Goal: Download file/media

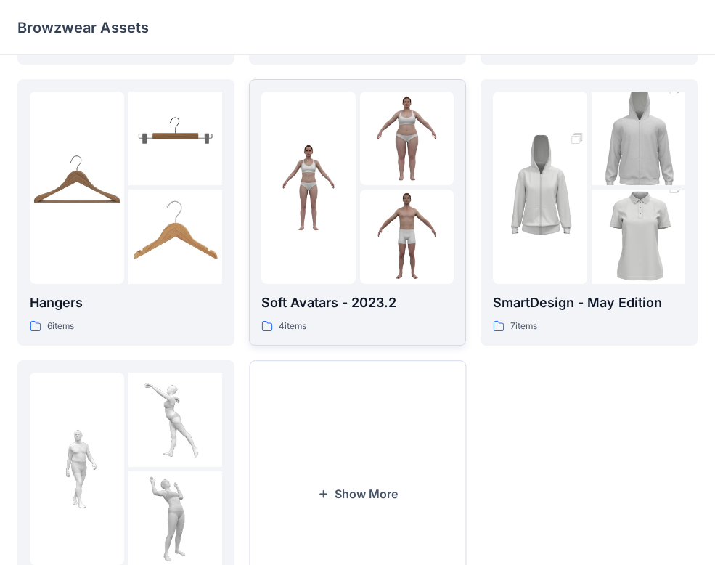
scroll to position [224, 0]
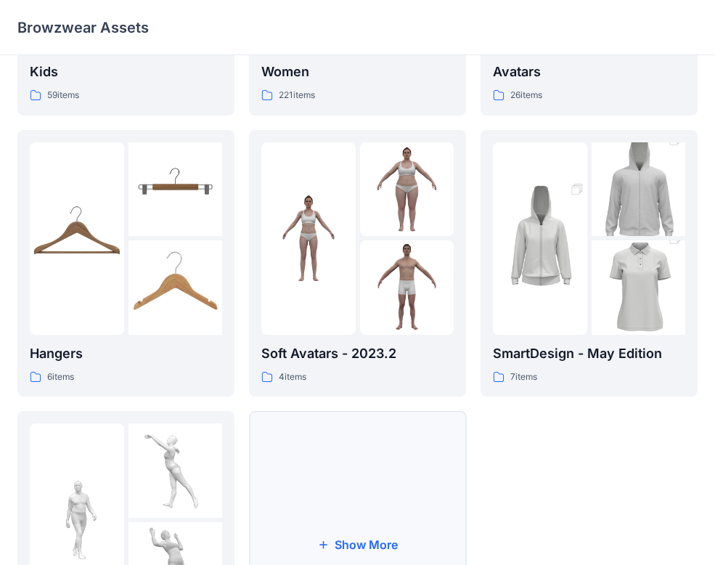
click at [433, 510] on button "Show More" at bounding box center [357, 544] width 217 height 267
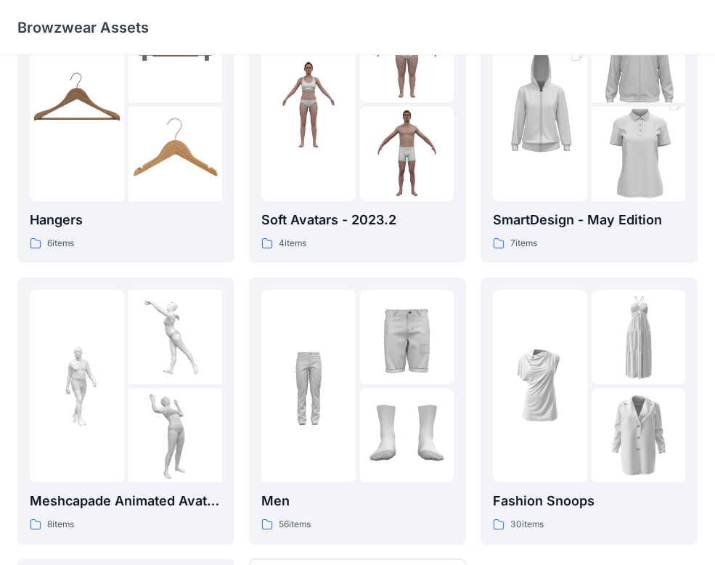
scroll to position [0, 0]
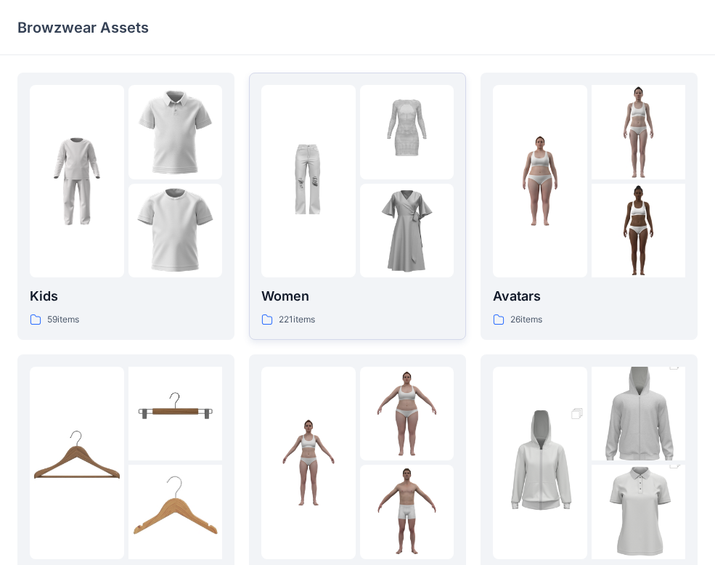
click at [333, 164] on img at bounding box center [308, 181] width 94 height 94
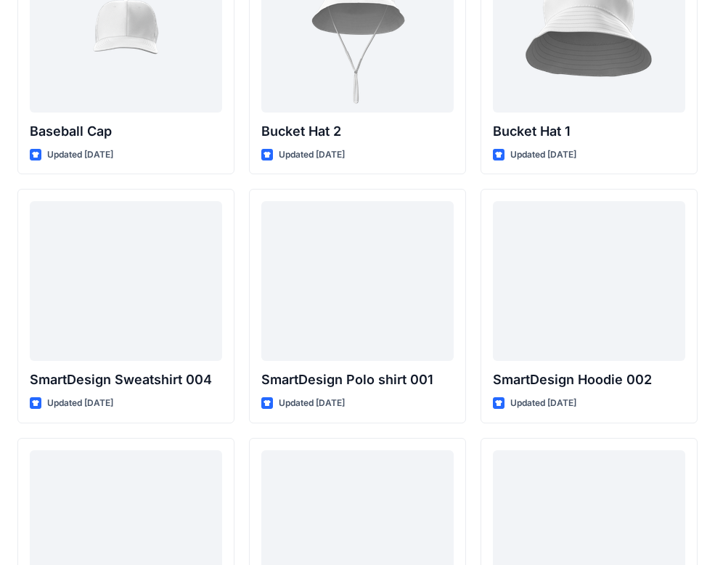
scroll to position [10833, 0]
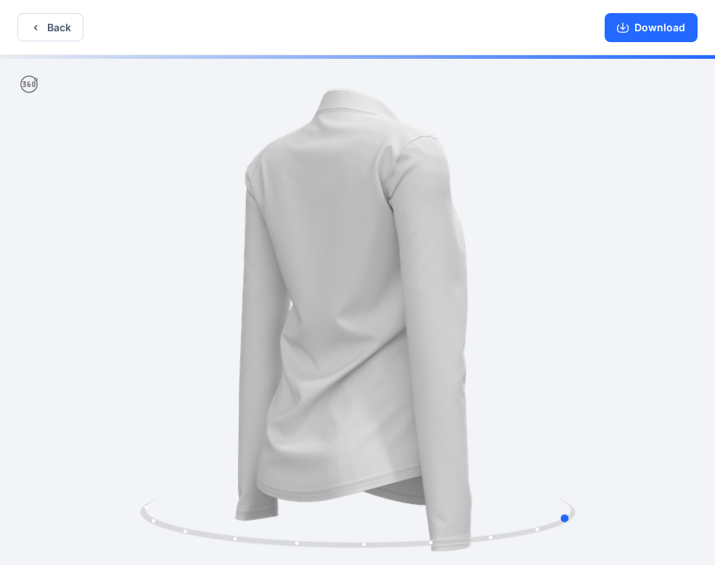
drag, startPoint x: 240, startPoint y: 542, endPoint x: 455, endPoint y: 557, distance: 216.1
click at [455, 557] on div at bounding box center [357, 311] width 715 height 513
click at [43, 35] on button "Back" at bounding box center [50, 27] width 66 height 28
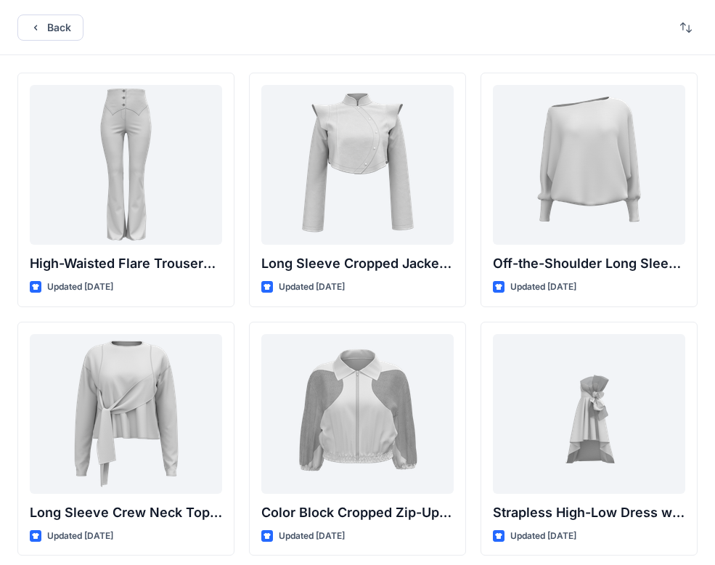
click at [20, 44] on div "Back" at bounding box center [357, 27] width 715 height 55
click at [30, 32] on icon "button" at bounding box center [36, 28] width 12 height 12
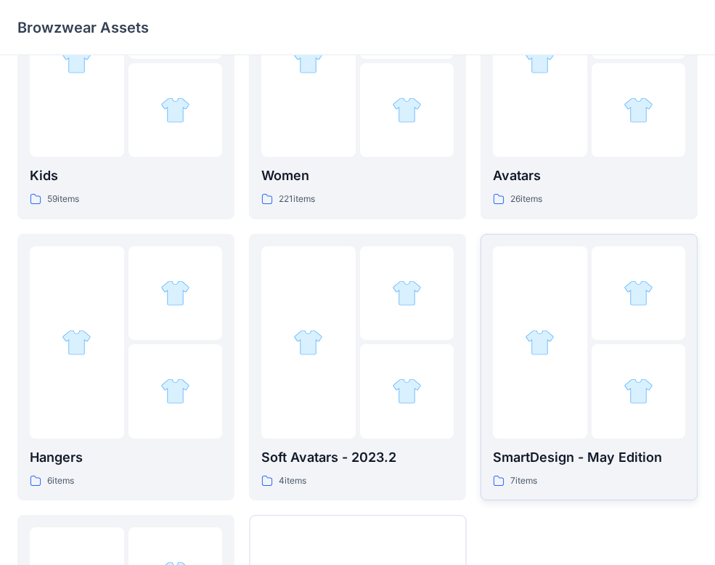
scroll to position [377, 0]
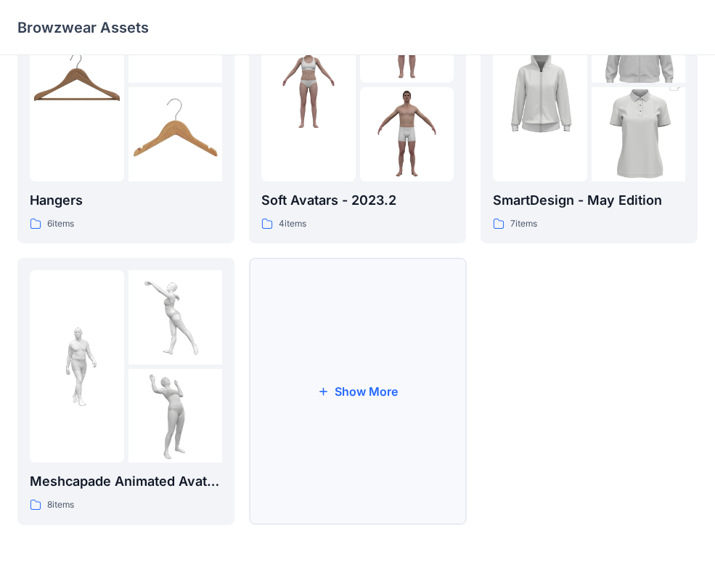
click at [375, 358] on button "Show More" at bounding box center [357, 391] width 217 height 267
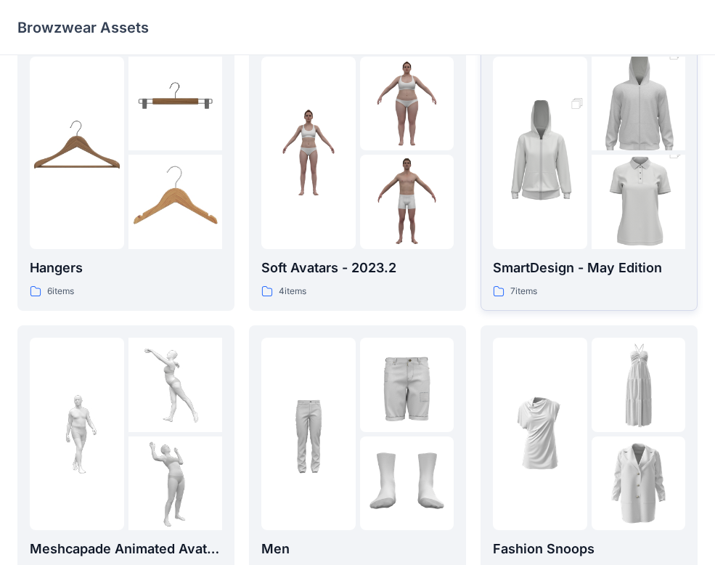
scroll to position [297, 0]
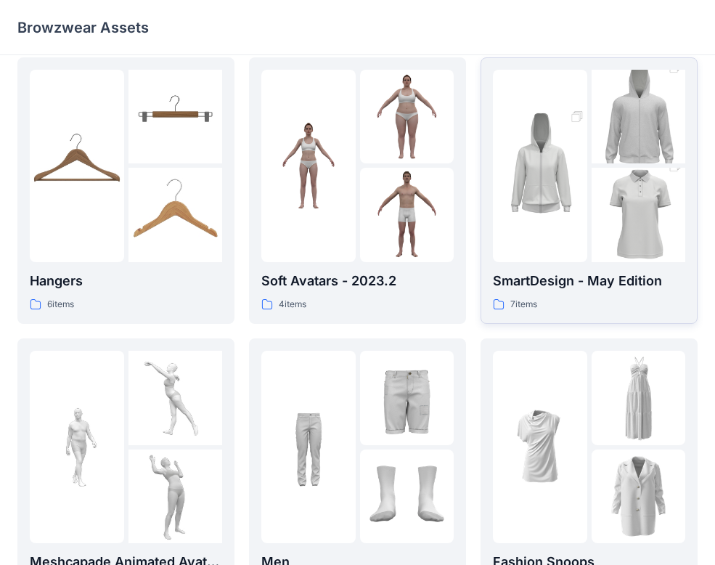
click at [612, 209] on img at bounding box center [639, 214] width 94 height 141
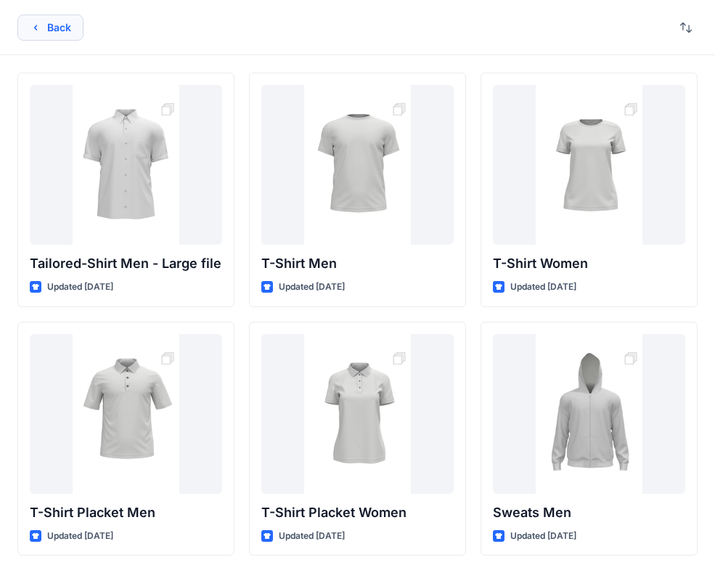
click at [65, 23] on button "Back" at bounding box center [50, 28] width 66 height 26
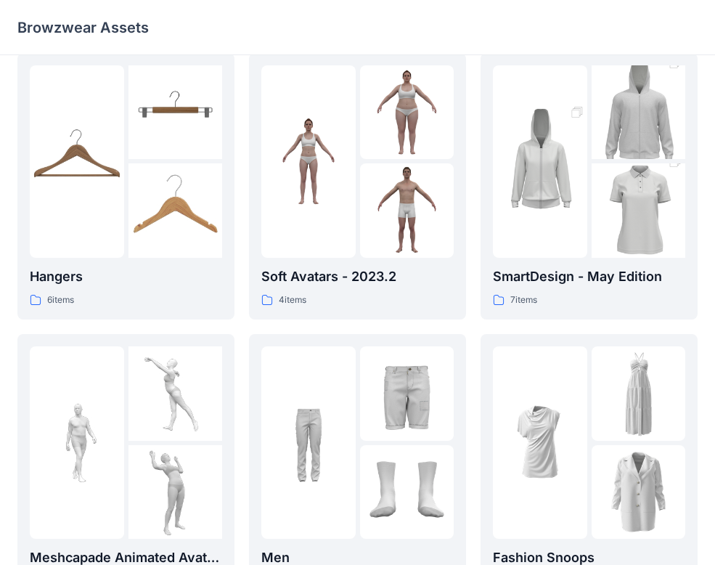
scroll to position [659, 0]
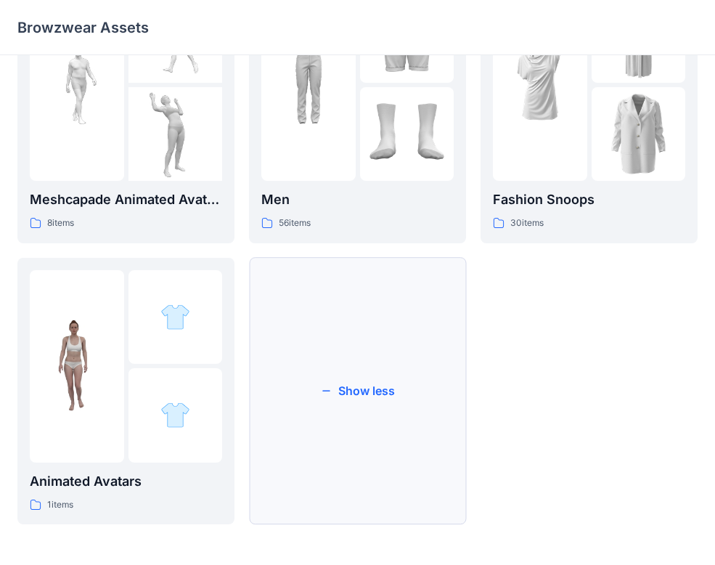
click at [391, 420] on button "Show less" at bounding box center [357, 391] width 217 height 267
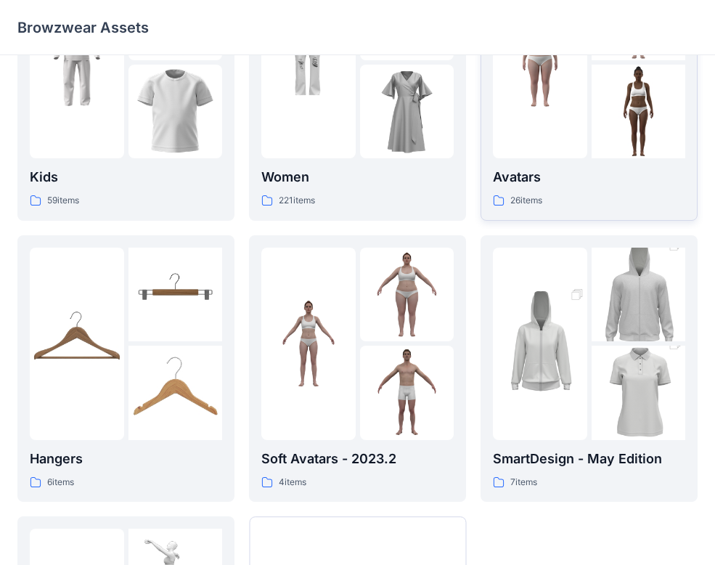
scroll to position [0, 0]
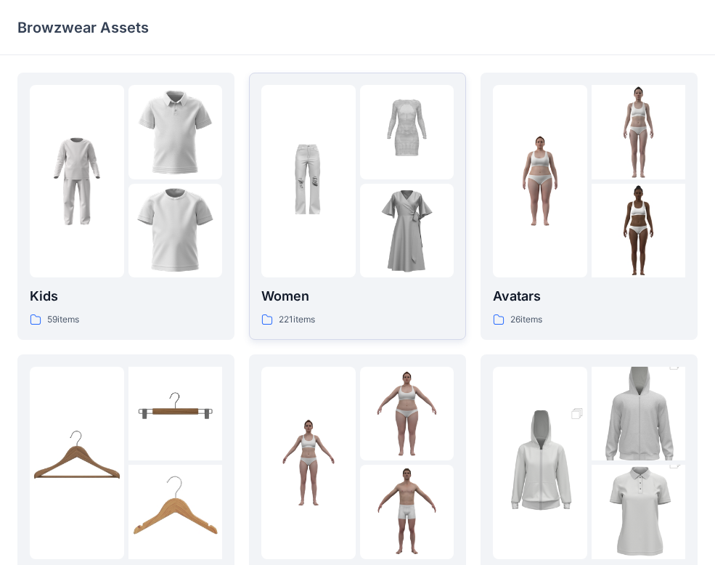
click at [335, 175] on img at bounding box center [308, 181] width 94 height 94
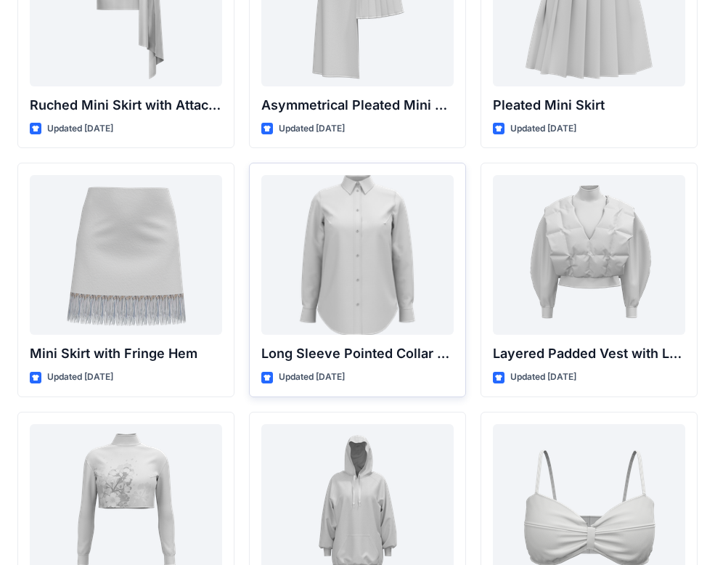
scroll to position [4043, 0]
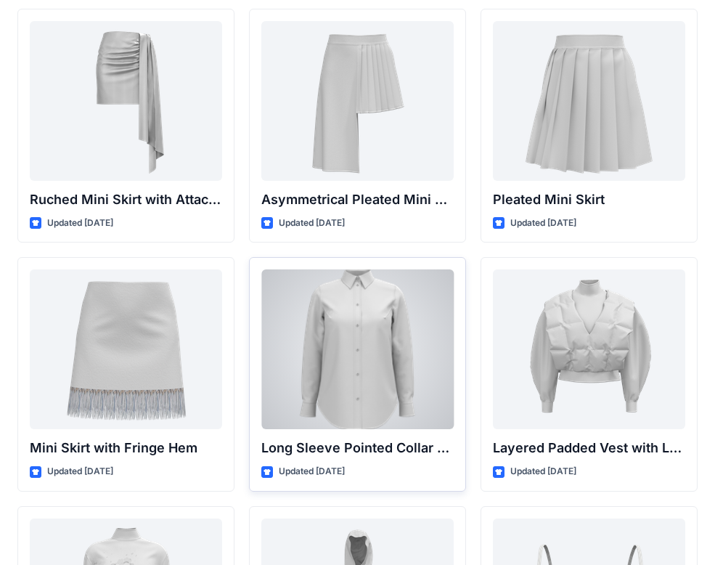
click at [381, 326] on div at bounding box center [357, 349] width 192 height 160
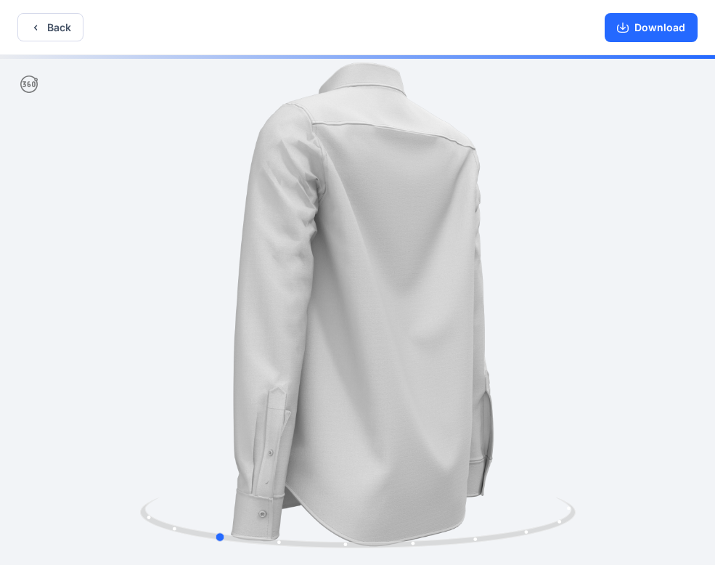
drag, startPoint x: 179, startPoint y: 528, endPoint x: 389, endPoint y: 311, distance: 302.4
click at [470, 549] on icon at bounding box center [359, 524] width 439 height 54
click at [64, 16] on button "Back" at bounding box center [50, 27] width 66 height 28
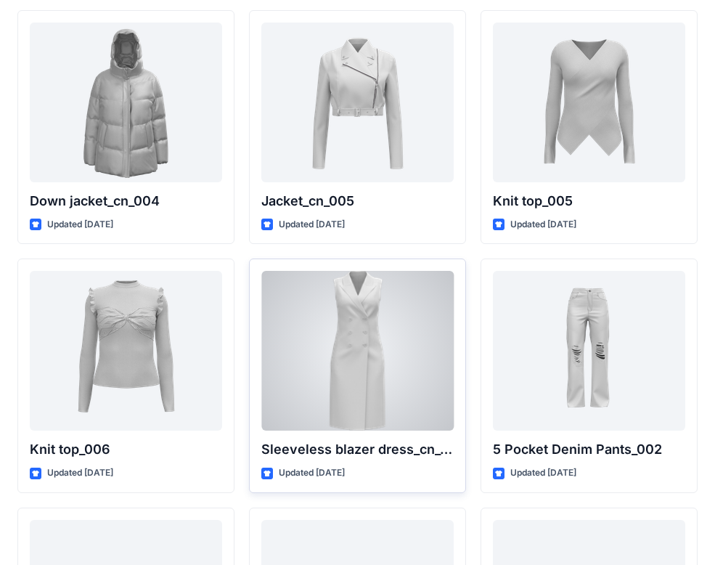
scroll to position [9513, 0]
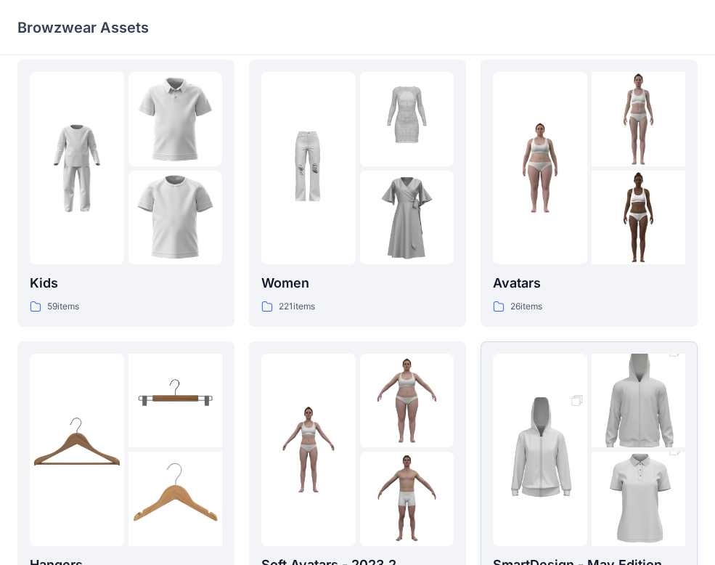
scroll to position [75, 0]
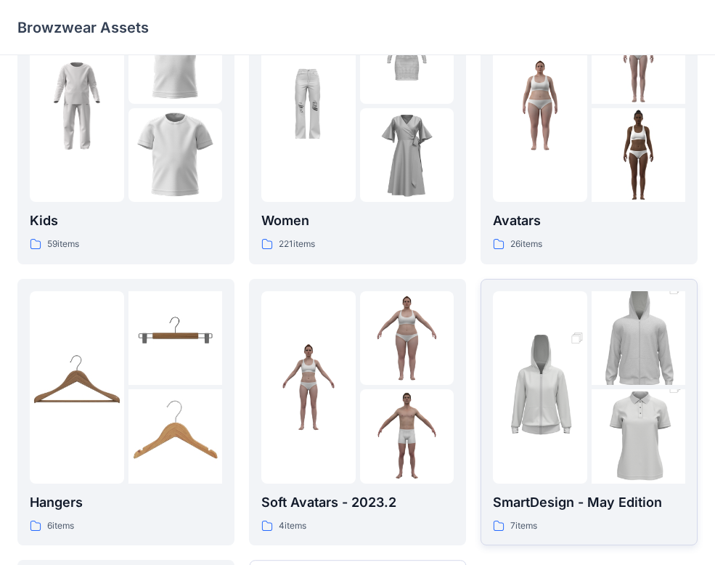
click at [588, 399] on div at bounding box center [589, 387] width 192 height 192
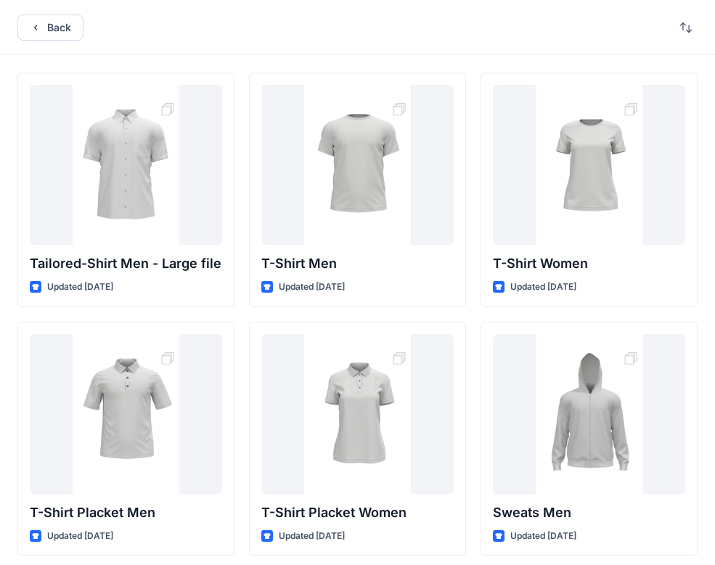
click at [57, 48] on div "Back" at bounding box center [357, 27] width 715 height 55
click at [41, 44] on div "Back" at bounding box center [357, 27] width 715 height 55
click at [46, 44] on div "Back" at bounding box center [357, 27] width 715 height 55
click at [44, 22] on button "Back" at bounding box center [50, 28] width 66 height 26
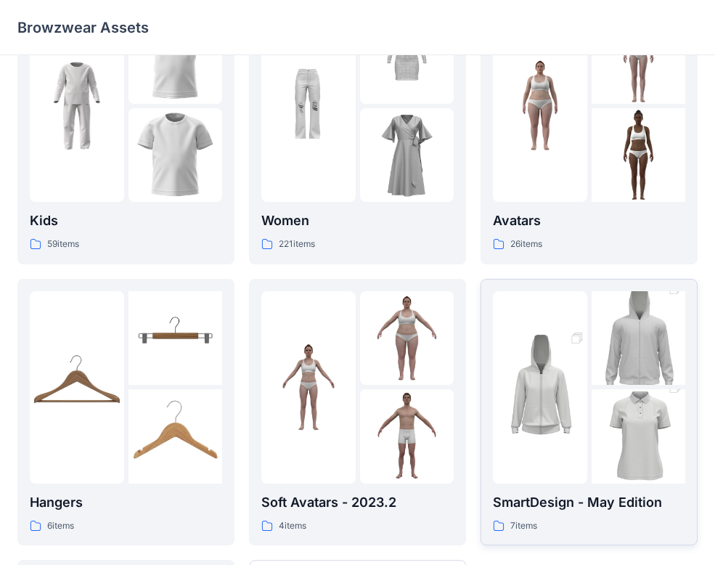
click at [687, 438] on link "SmartDesign - May Edition 7 items" at bounding box center [589, 412] width 217 height 267
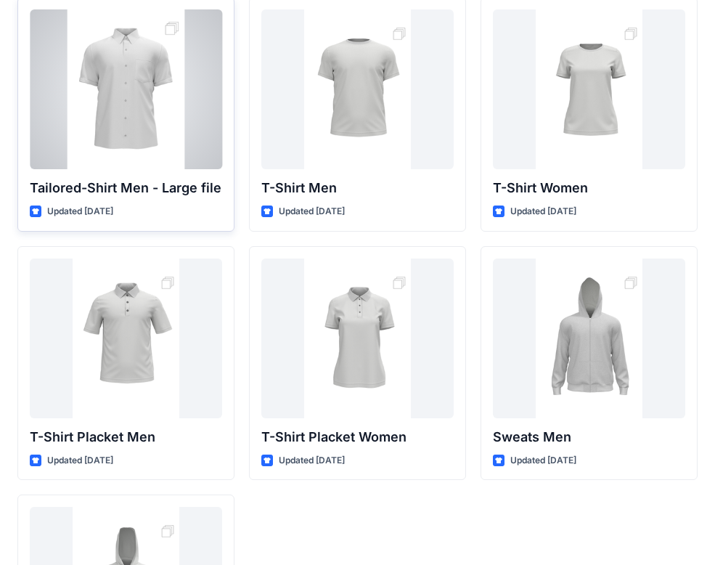
click at [166, 149] on div at bounding box center [126, 89] width 192 height 160
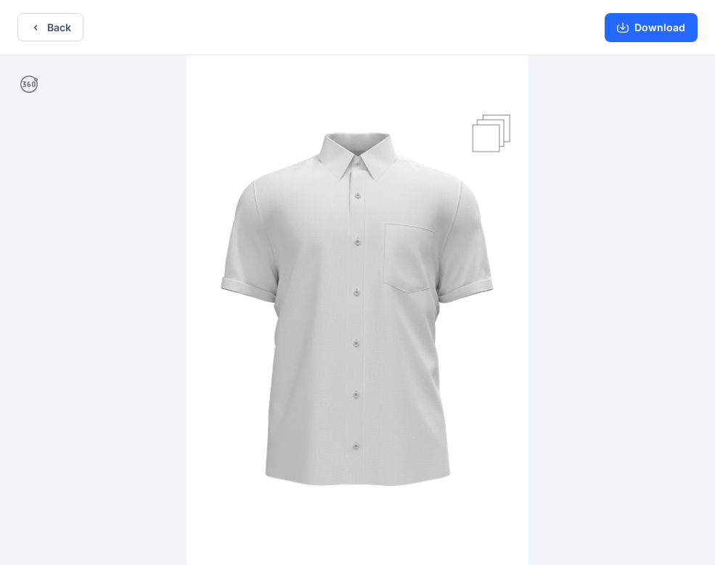
drag, startPoint x: 346, startPoint y: 441, endPoint x: 452, endPoint y: 439, distance: 106.0
click at [452, 439] on img at bounding box center [358, 311] width 342 height 513
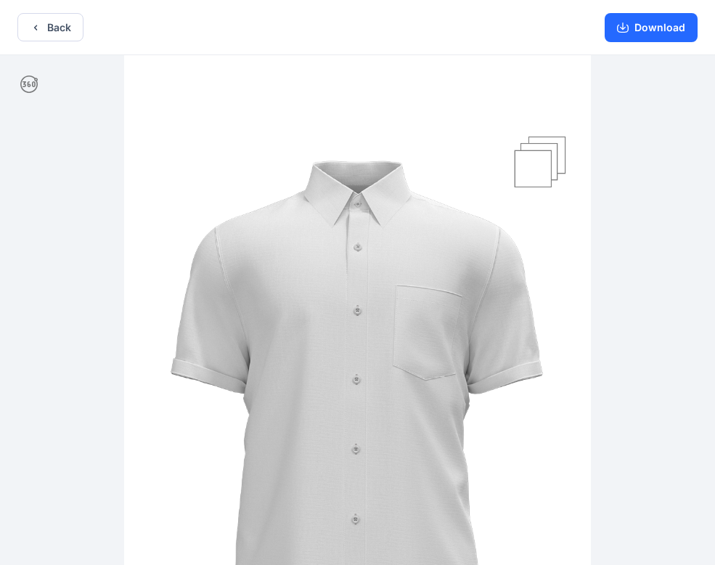
scroll to position [3, 0]
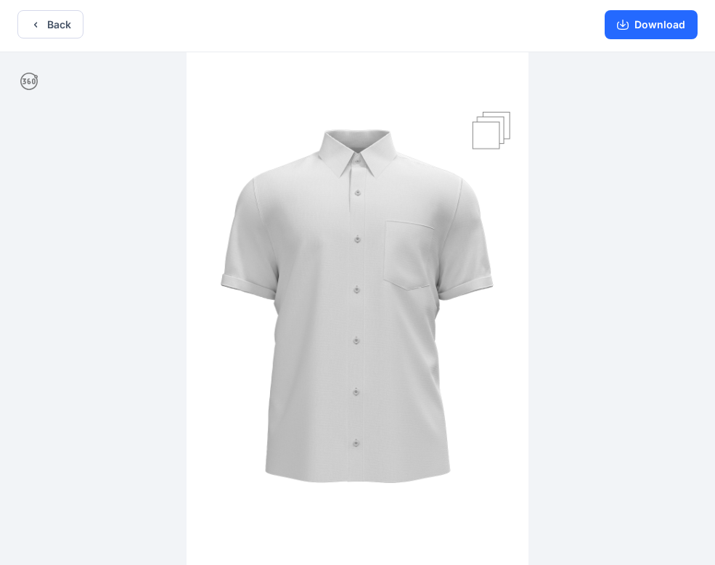
drag, startPoint x: 457, startPoint y: 263, endPoint x: 485, endPoint y: 263, distance: 27.6
click at [485, 263] on img at bounding box center [358, 308] width 342 height 513
click at [61, 29] on button "Back" at bounding box center [50, 24] width 66 height 28
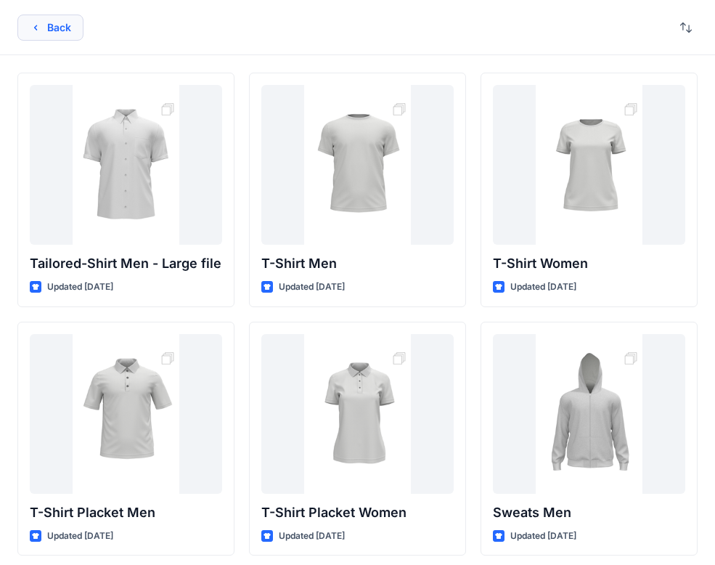
click at [43, 34] on button "Back" at bounding box center [50, 28] width 66 height 26
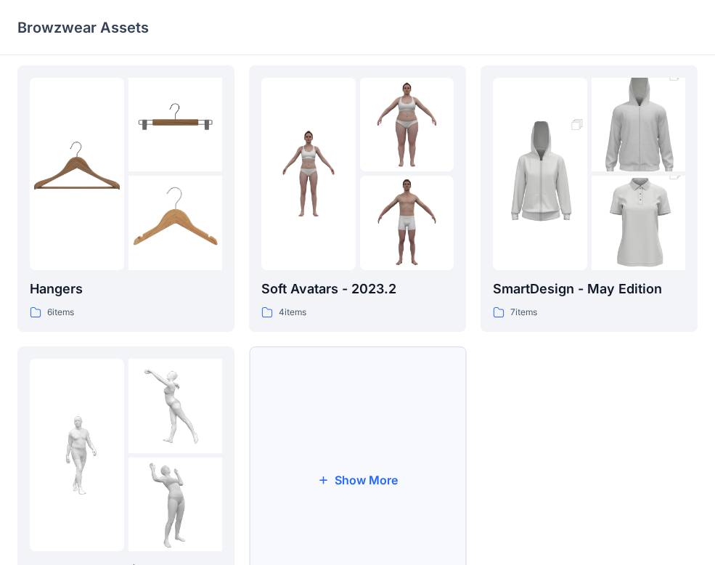
scroll to position [369, 0]
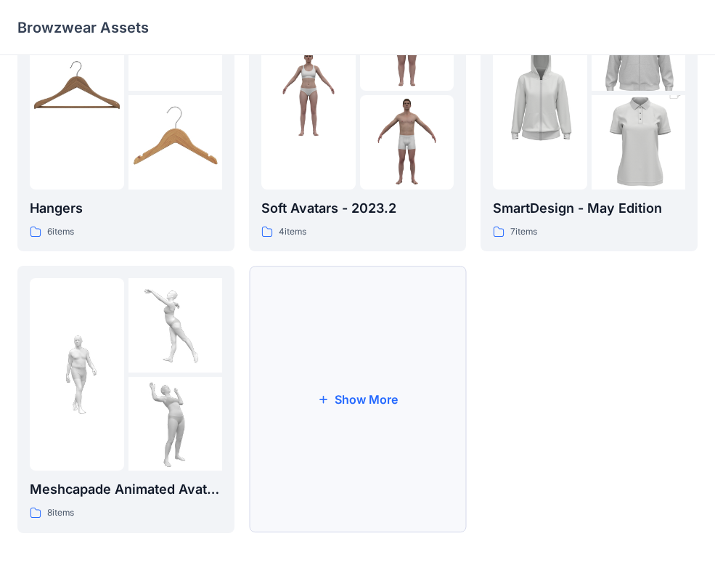
click at [338, 426] on button "Show More" at bounding box center [357, 399] width 217 height 267
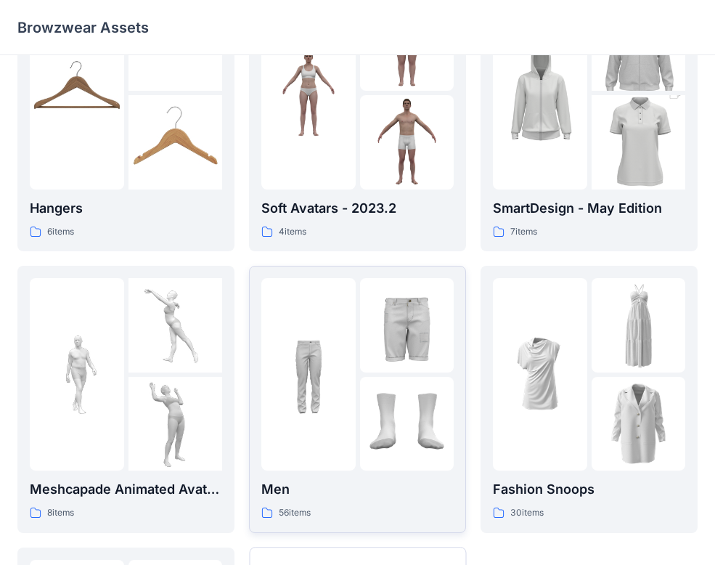
click at [365, 428] on div at bounding box center [407, 424] width 94 height 94
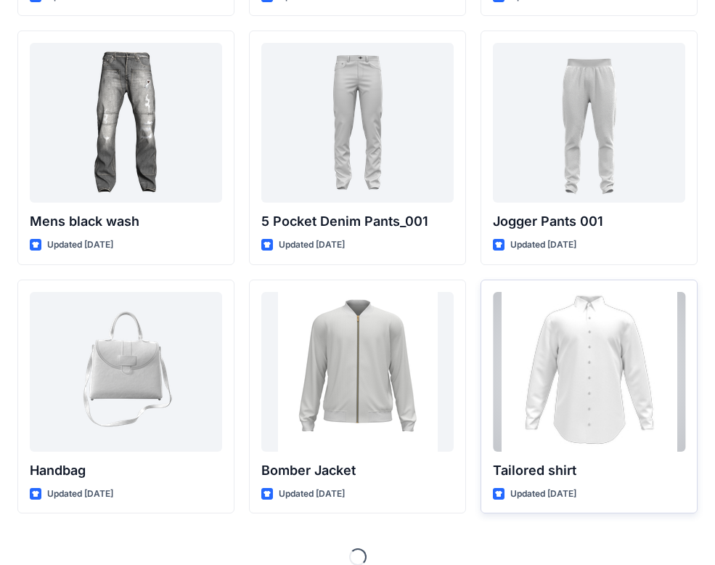
scroll to position [558, 0]
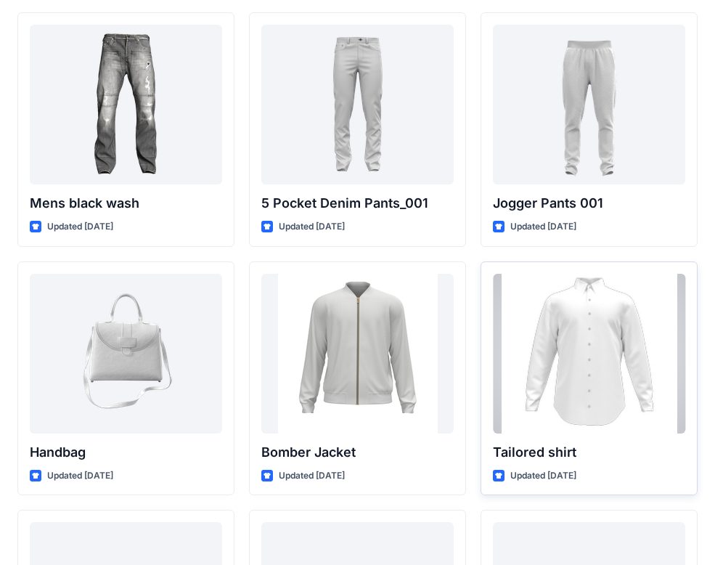
click at [579, 422] on div at bounding box center [589, 354] width 192 height 160
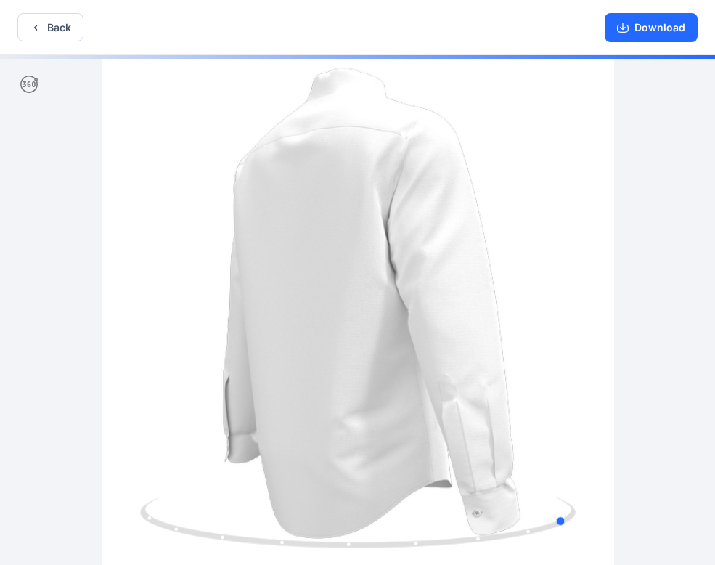
drag, startPoint x: 294, startPoint y: 550, endPoint x: 147, endPoint y: 344, distance: 253.4
click at [482, 542] on icon at bounding box center [359, 524] width 439 height 54
click at [58, 44] on div "Back Download" at bounding box center [357, 27] width 715 height 55
click at [58, 43] on div "Back Download" at bounding box center [357, 27] width 715 height 55
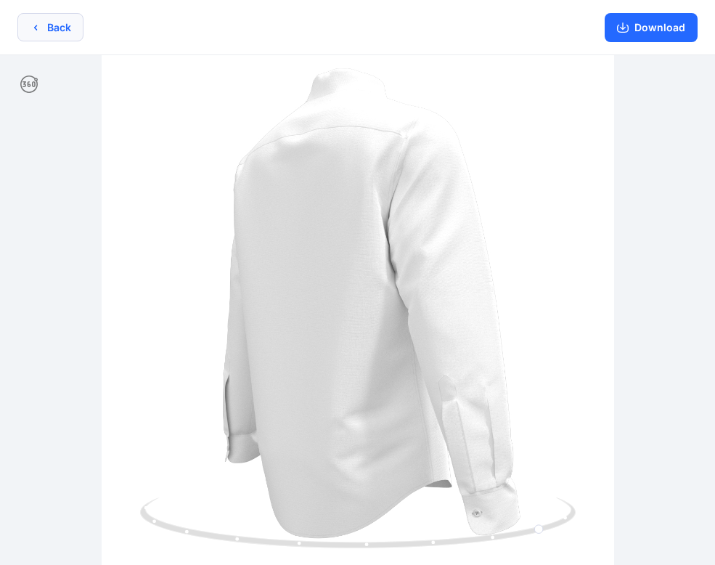
click at [57, 17] on button "Back" at bounding box center [50, 27] width 66 height 28
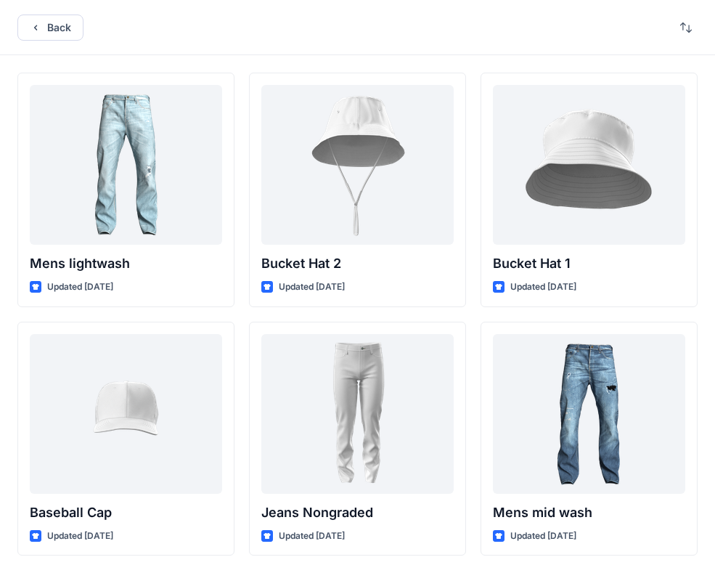
click at [52, 10] on div "Back" at bounding box center [357, 27] width 715 height 55
click at [51, 20] on button "Back" at bounding box center [50, 28] width 66 height 26
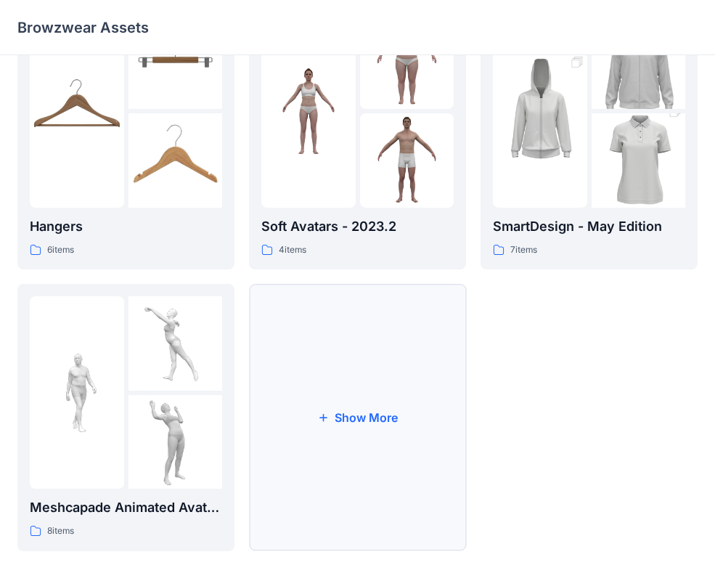
scroll to position [334, 0]
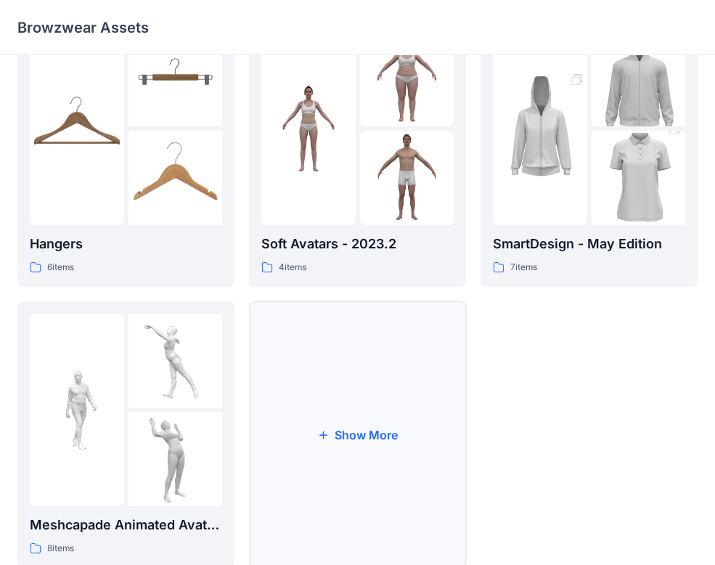
click at [383, 409] on button "Show More" at bounding box center [357, 434] width 217 height 267
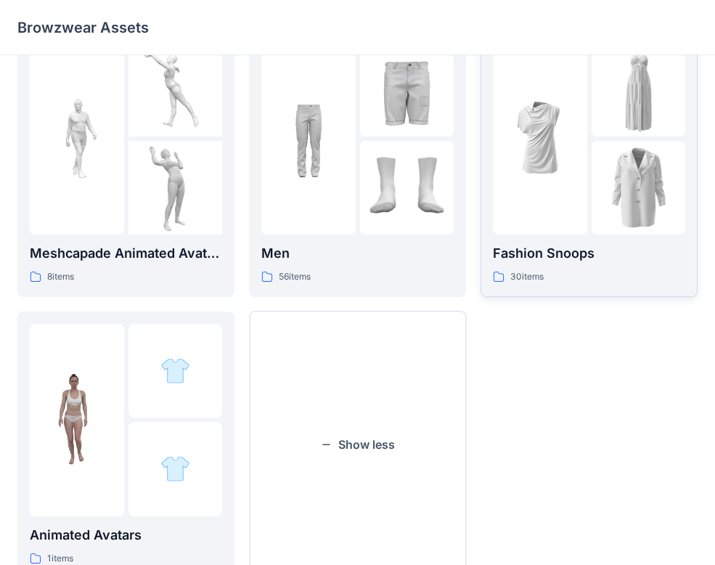
scroll to position [659, 0]
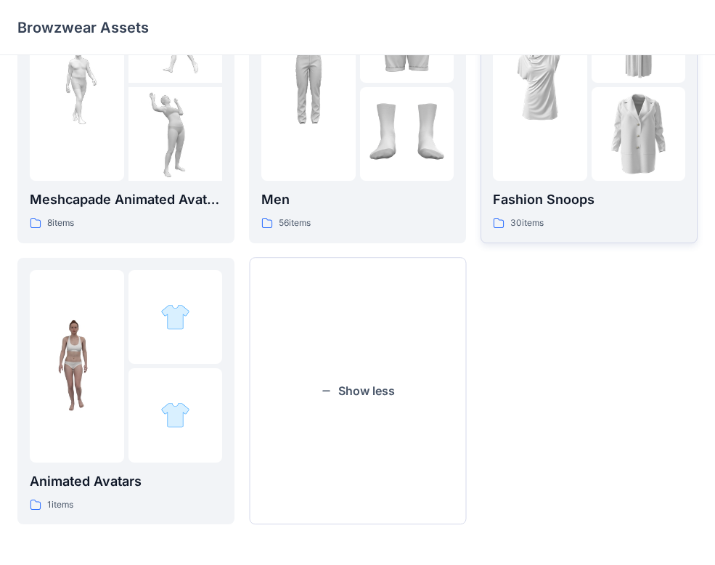
click at [560, 152] on div at bounding box center [540, 84] width 94 height 192
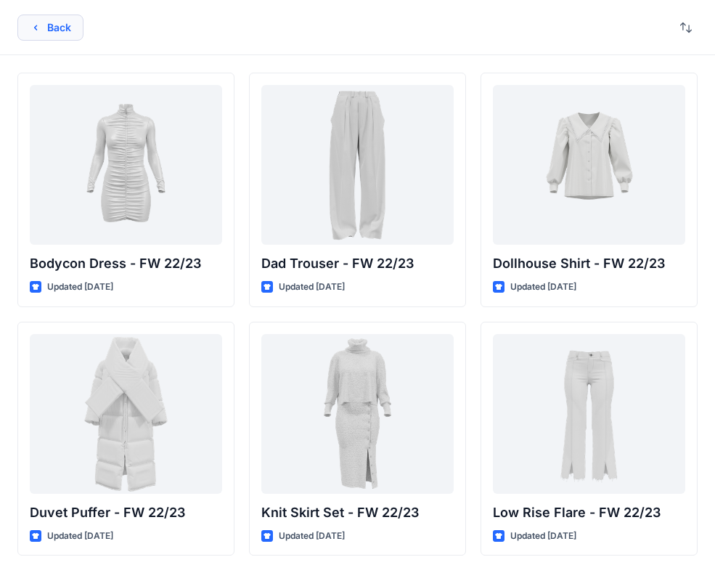
click at [57, 35] on button "Back" at bounding box center [50, 28] width 66 height 26
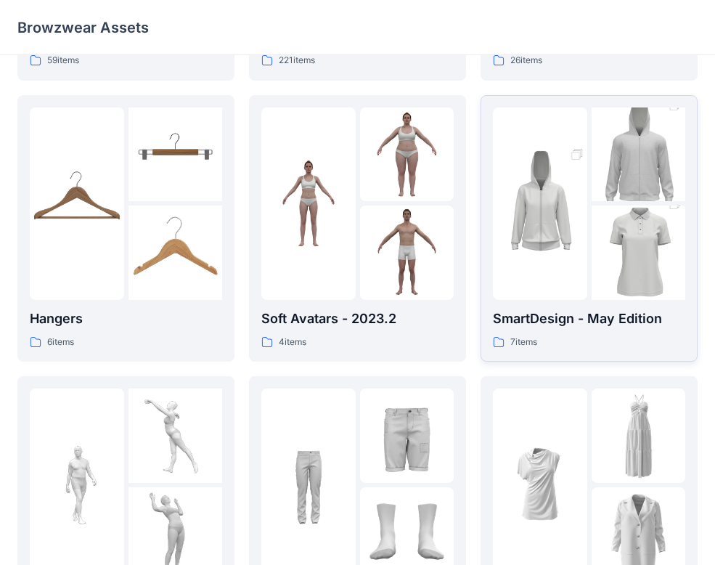
click at [592, 224] on img at bounding box center [639, 252] width 94 height 141
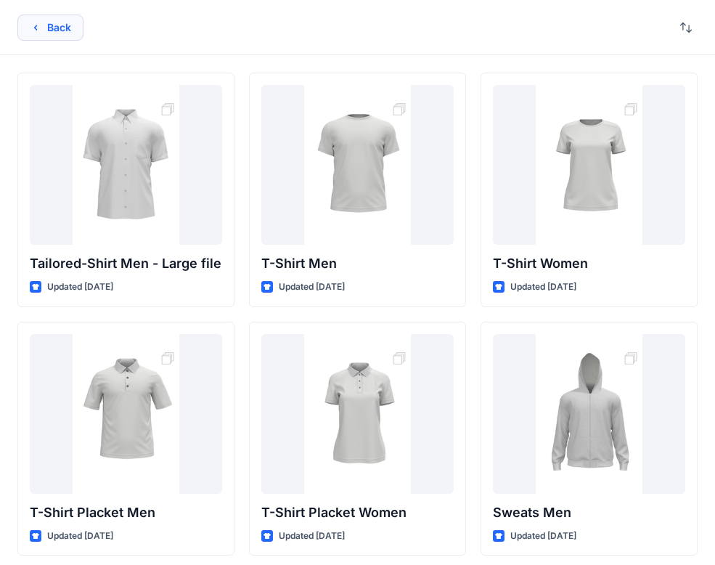
click at [70, 28] on button "Back" at bounding box center [50, 28] width 66 height 26
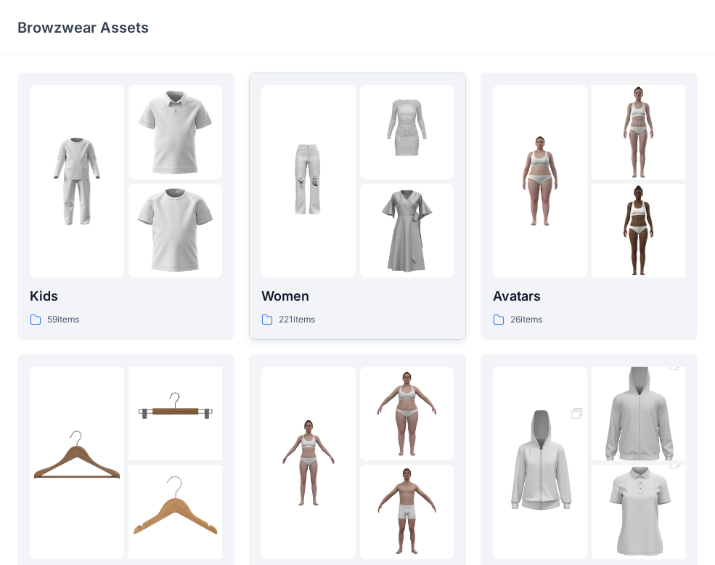
click at [327, 251] on div at bounding box center [308, 181] width 94 height 192
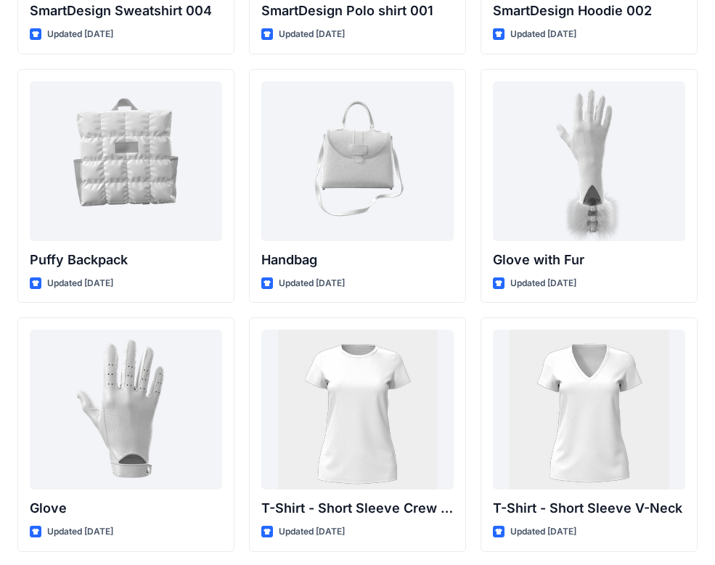
scroll to position [10907, 0]
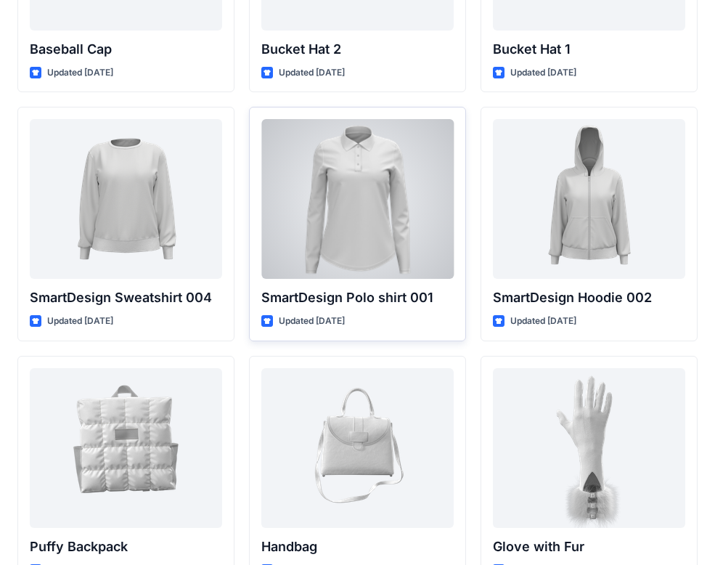
click at [408, 213] on div at bounding box center [357, 199] width 192 height 160
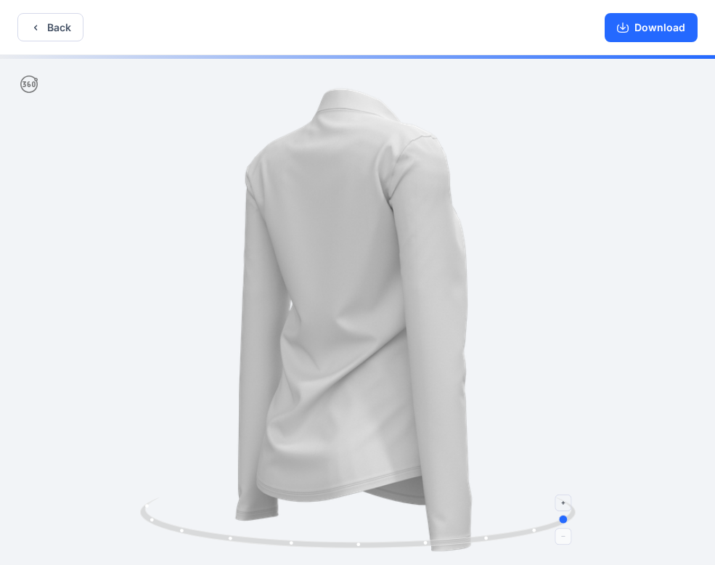
drag, startPoint x: 339, startPoint y: 547, endPoint x: 552, endPoint y: 521, distance: 214.3
click at [555, 522] on icon at bounding box center [359, 524] width 439 height 54
click at [57, 36] on button "Back" at bounding box center [50, 27] width 66 height 28
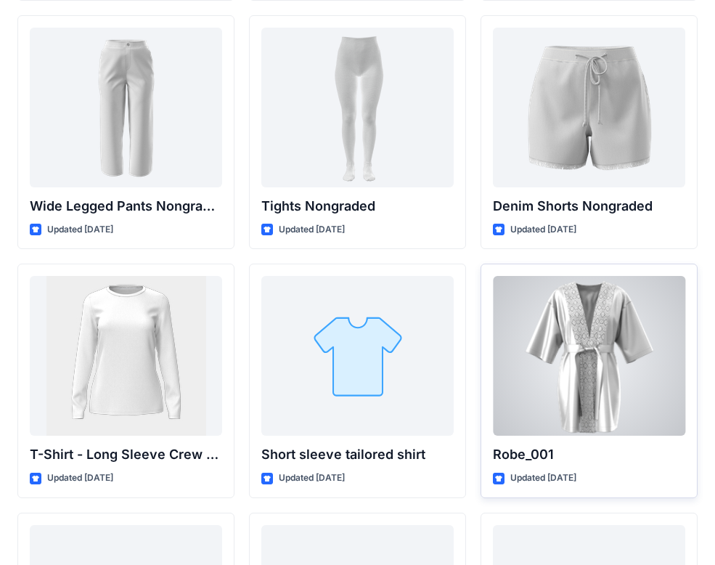
scroll to position [15478, 0]
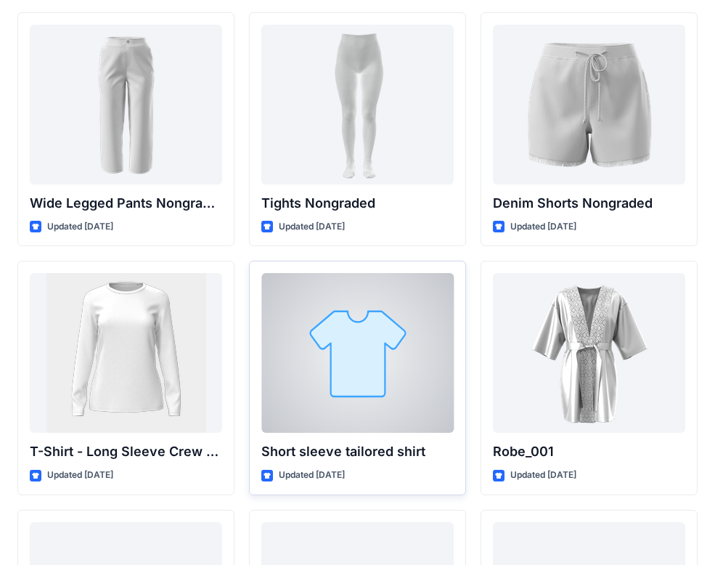
click at [340, 404] on div at bounding box center [357, 353] width 192 height 160
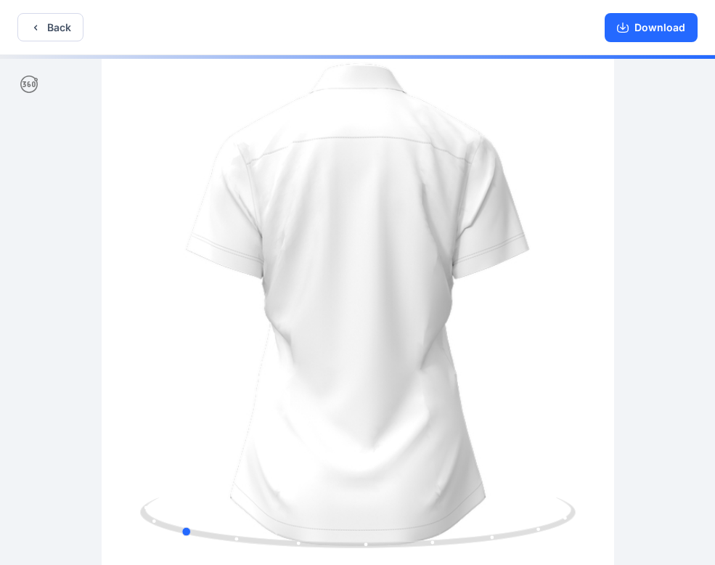
drag, startPoint x: 204, startPoint y: 542, endPoint x: 359, endPoint y: 495, distance: 162.4
click at [388, 530] on icon at bounding box center [359, 524] width 439 height 54
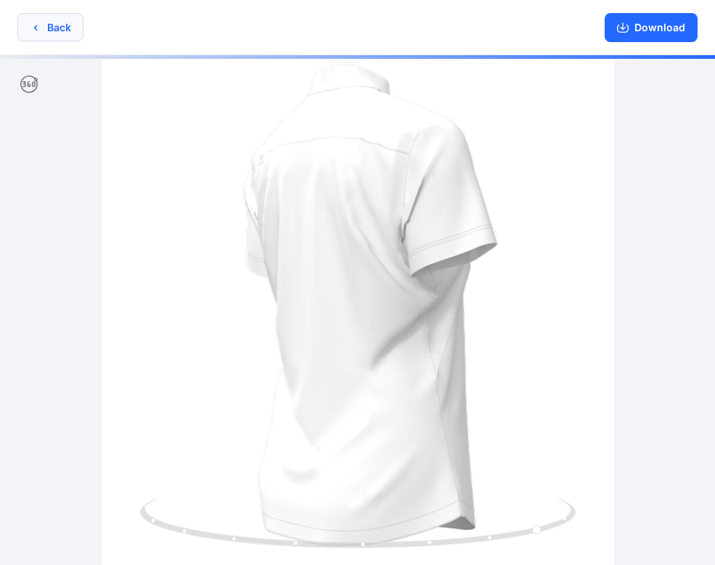
click at [49, 36] on button "Back" at bounding box center [50, 27] width 66 height 28
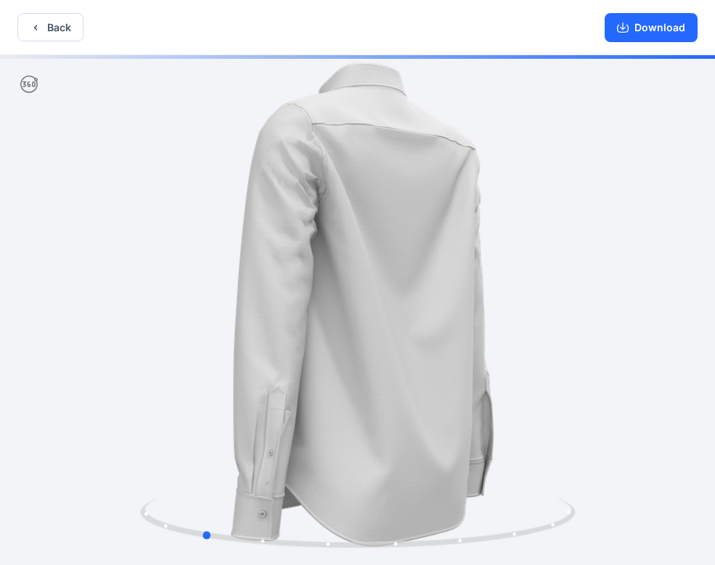
drag, startPoint x: 205, startPoint y: 528, endPoint x: 335, endPoint y: 346, distance: 223.8
click at [483, 502] on icon at bounding box center [359, 524] width 439 height 54
click at [68, 40] on button "Back" at bounding box center [50, 27] width 66 height 28
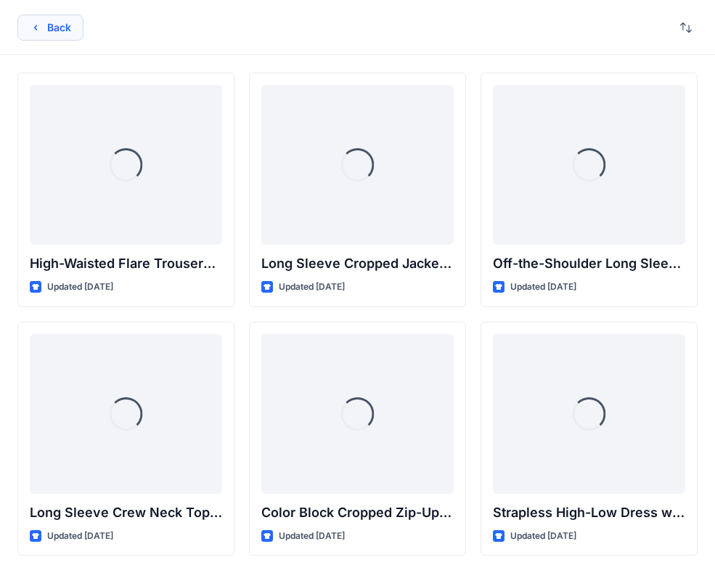
click at [28, 27] on button "Back" at bounding box center [50, 28] width 66 height 26
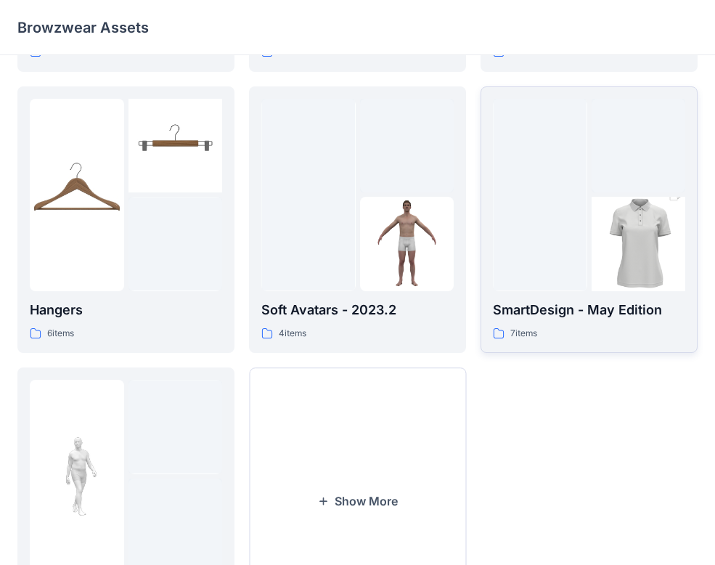
click at [597, 200] on img at bounding box center [639, 243] width 94 height 141
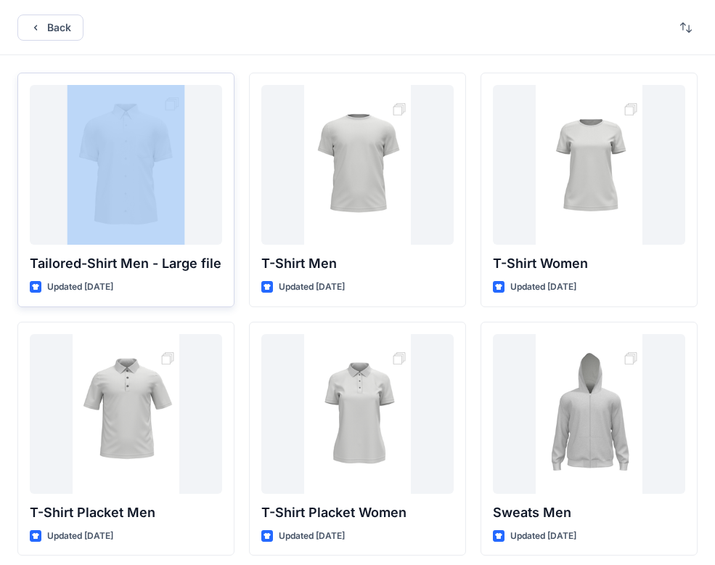
drag, startPoint x: 53, startPoint y: 41, endPoint x: 168, endPoint y: 136, distance: 149.5
click at [168, 133] on div "Back Tailored-Shirt Men - Large file Updated [DATE] T-Shirt Placket Men Updated…" at bounding box center [357, 411] width 715 height 822
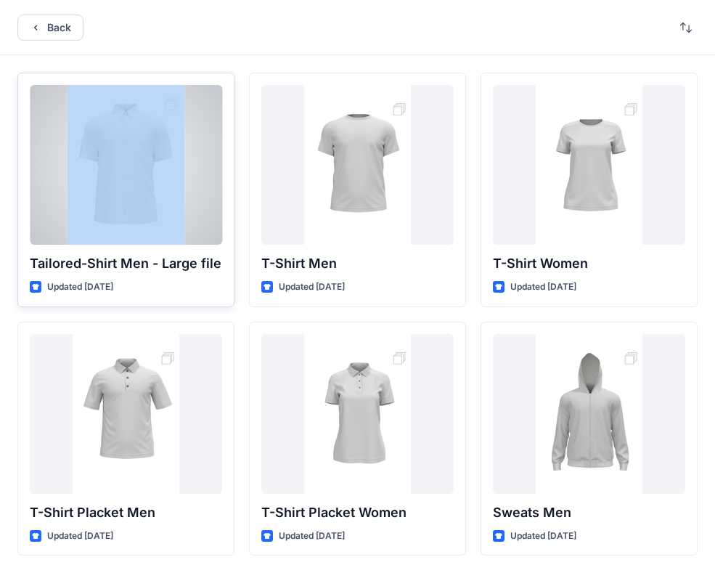
click at [168, 139] on div at bounding box center [126, 165] width 192 height 160
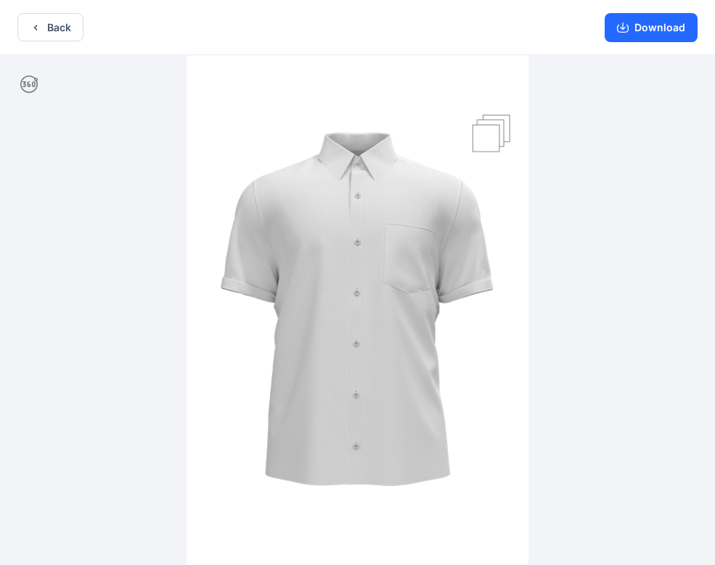
click at [651, 4] on div "Download" at bounding box center [651, 27] width 128 height 54
click at [645, 17] on button "Download" at bounding box center [651, 27] width 93 height 29
click at [70, 18] on button "Back" at bounding box center [50, 27] width 66 height 28
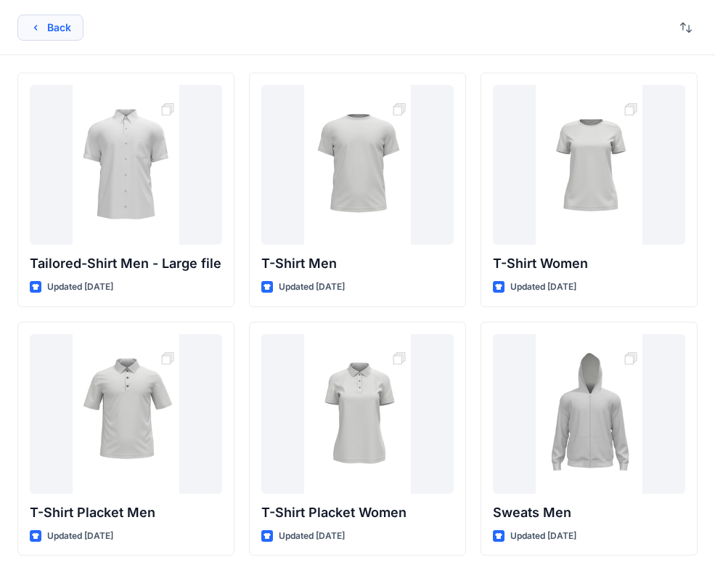
click at [65, 22] on button "Back" at bounding box center [50, 28] width 66 height 26
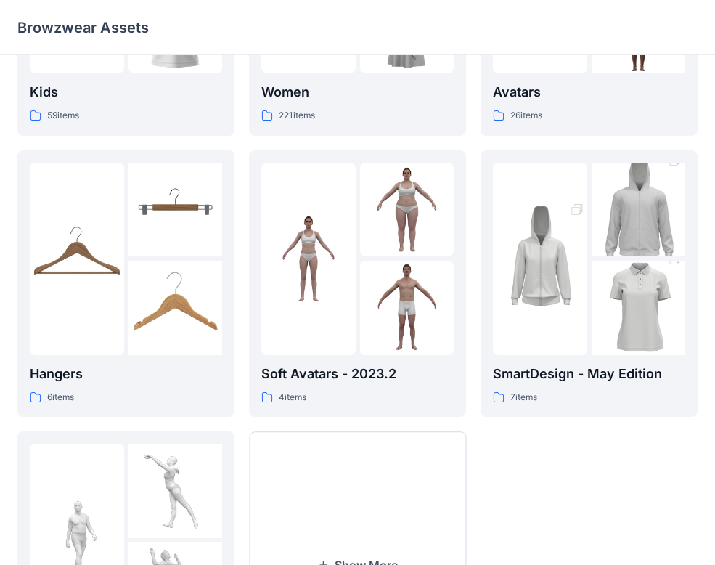
scroll to position [377, 0]
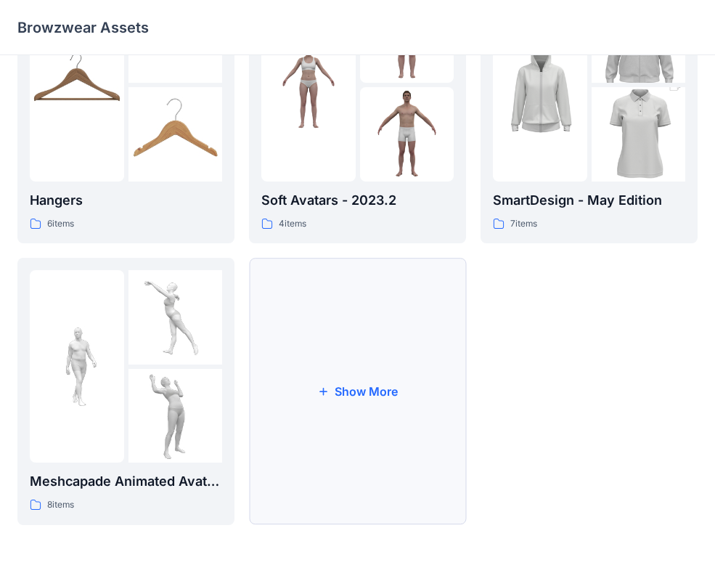
click at [363, 346] on button "Show More" at bounding box center [357, 391] width 217 height 267
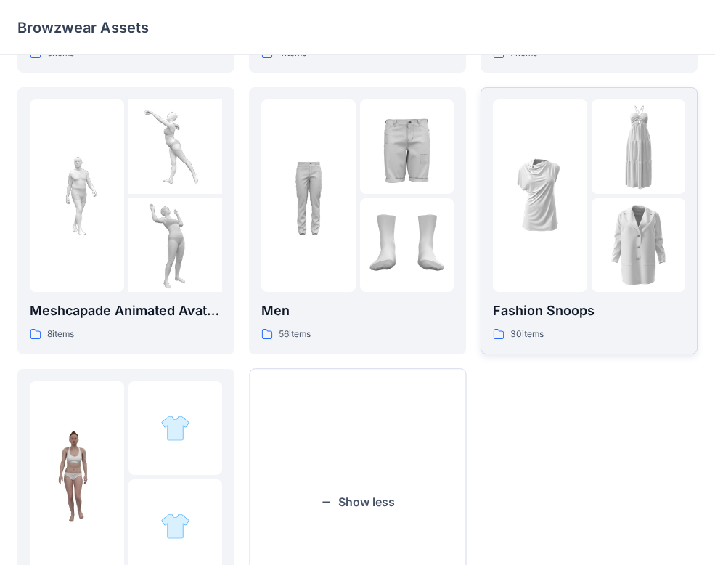
scroll to position [552, 0]
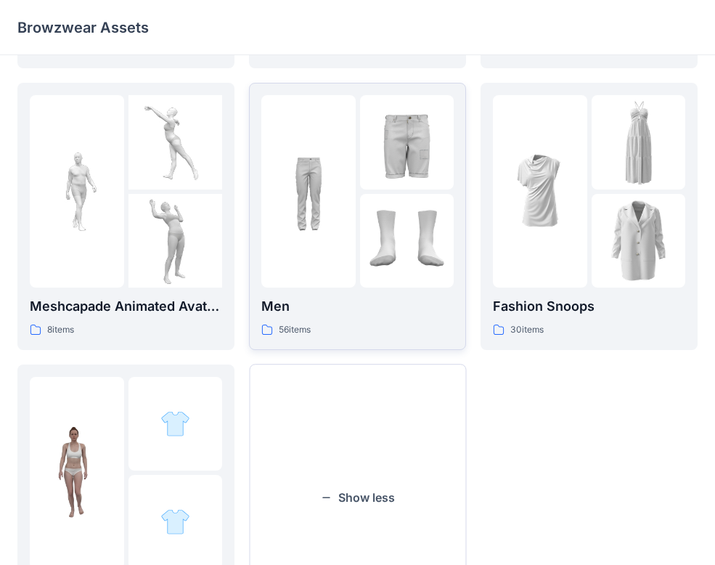
click at [378, 211] on img at bounding box center [407, 241] width 94 height 94
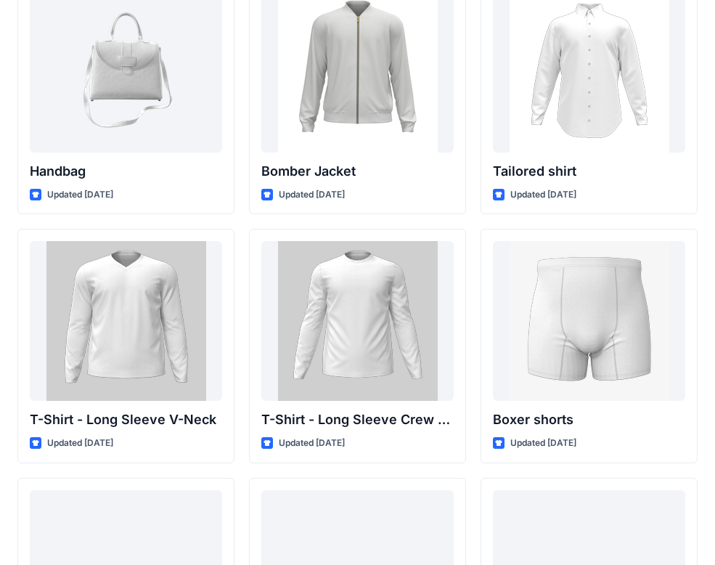
scroll to position [843, 0]
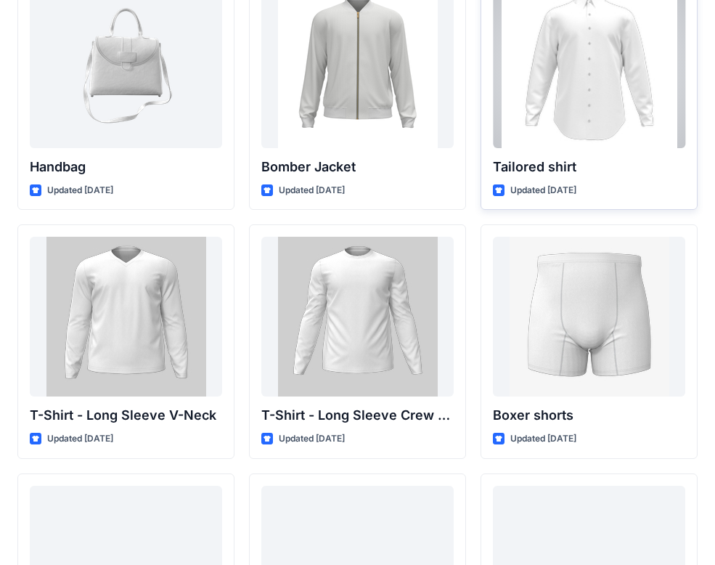
click at [599, 48] on div at bounding box center [589, 68] width 192 height 160
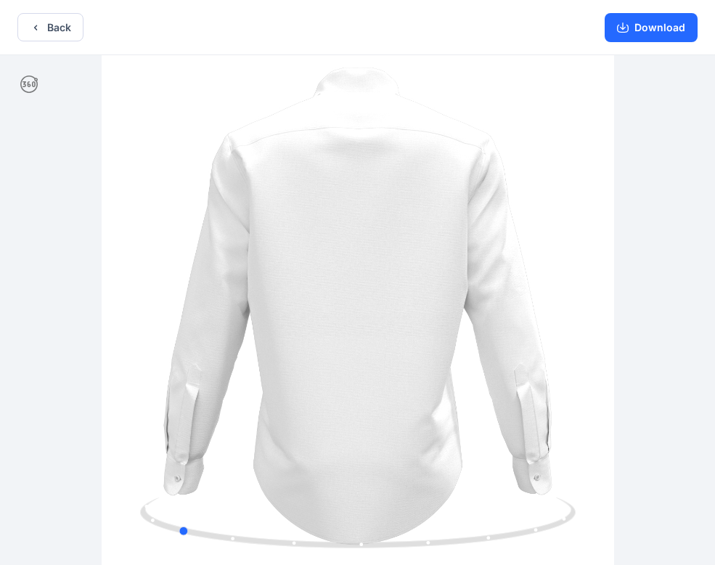
drag, startPoint x: 270, startPoint y: 544, endPoint x: 301, endPoint y: 248, distance: 297.1
click at [488, 528] on icon at bounding box center [359, 524] width 439 height 54
click at [46, 36] on button "Back" at bounding box center [50, 27] width 66 height 28
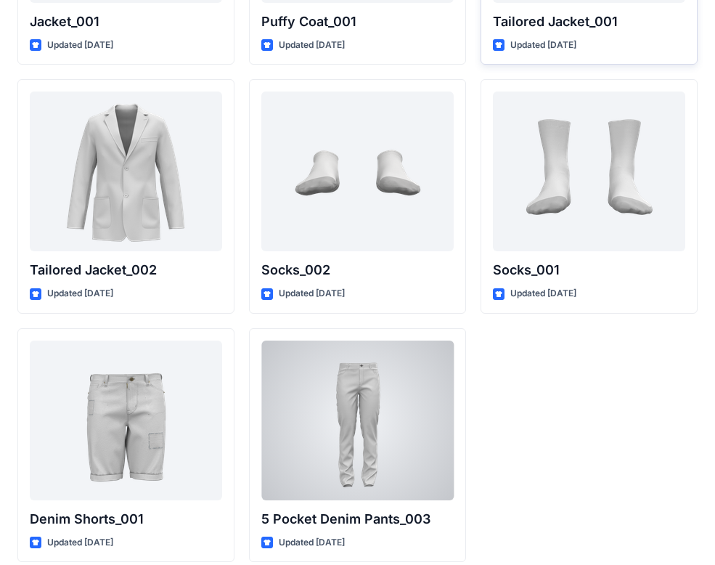
scroll to position [4198, 0]
